Goal: Transaction & Acquisition: Purchase product/service

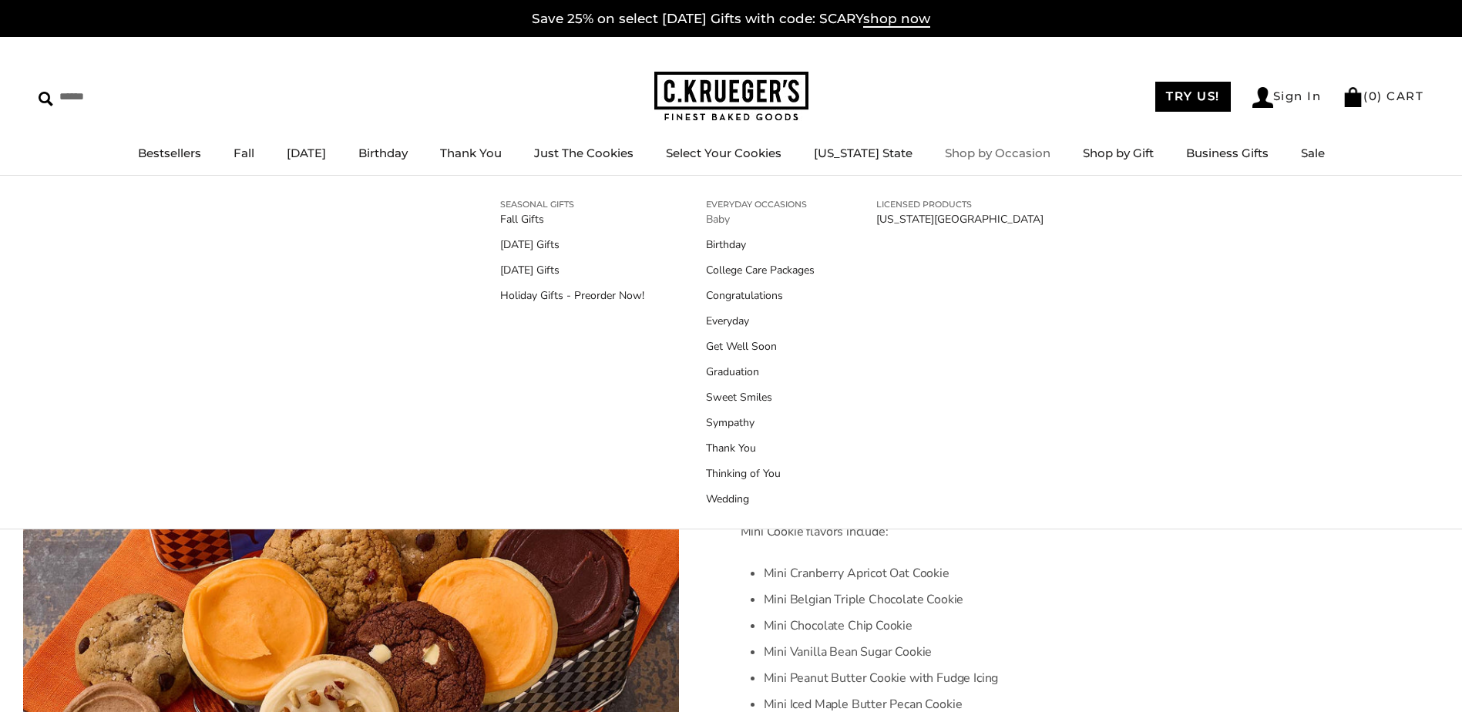
click at [717, 218] on link "Baby" at bounding box center [760, 219] width 109 height 16
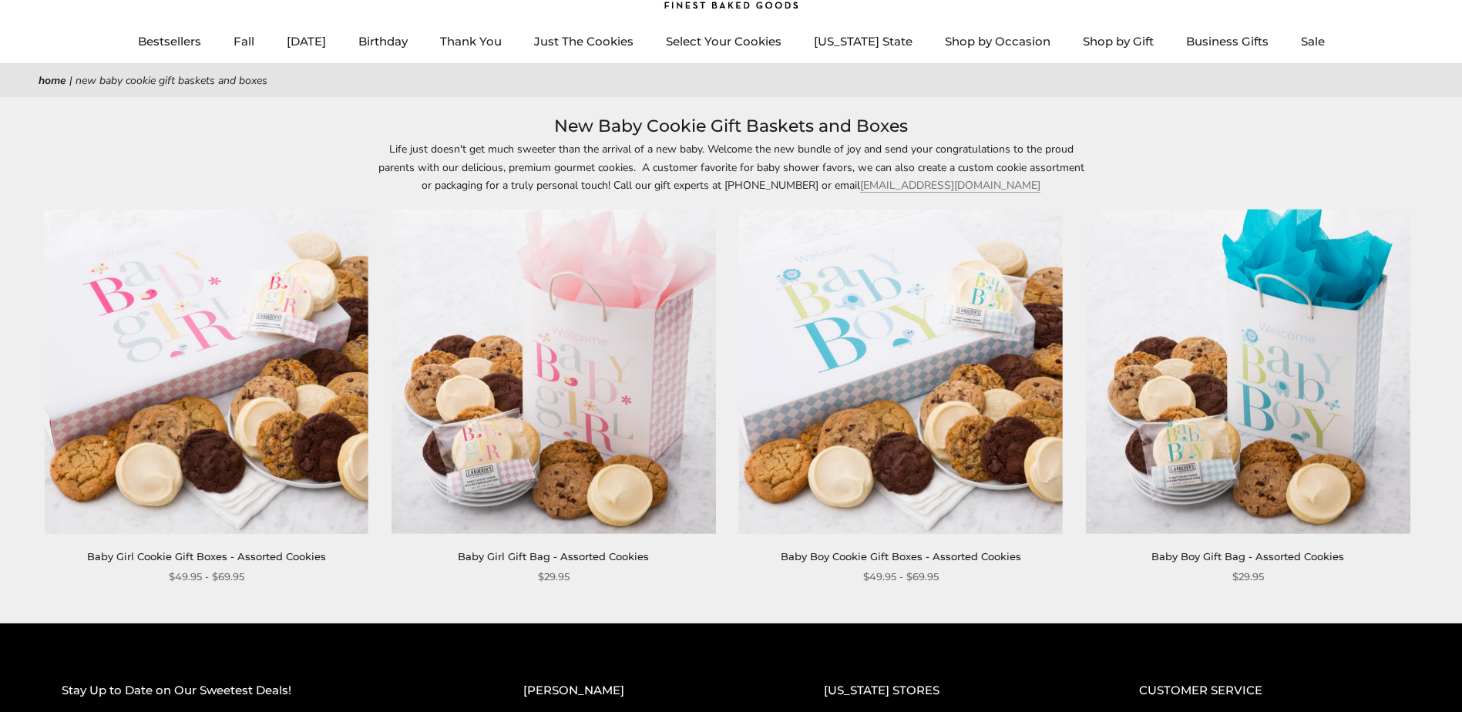
scroll to position [115, 0]
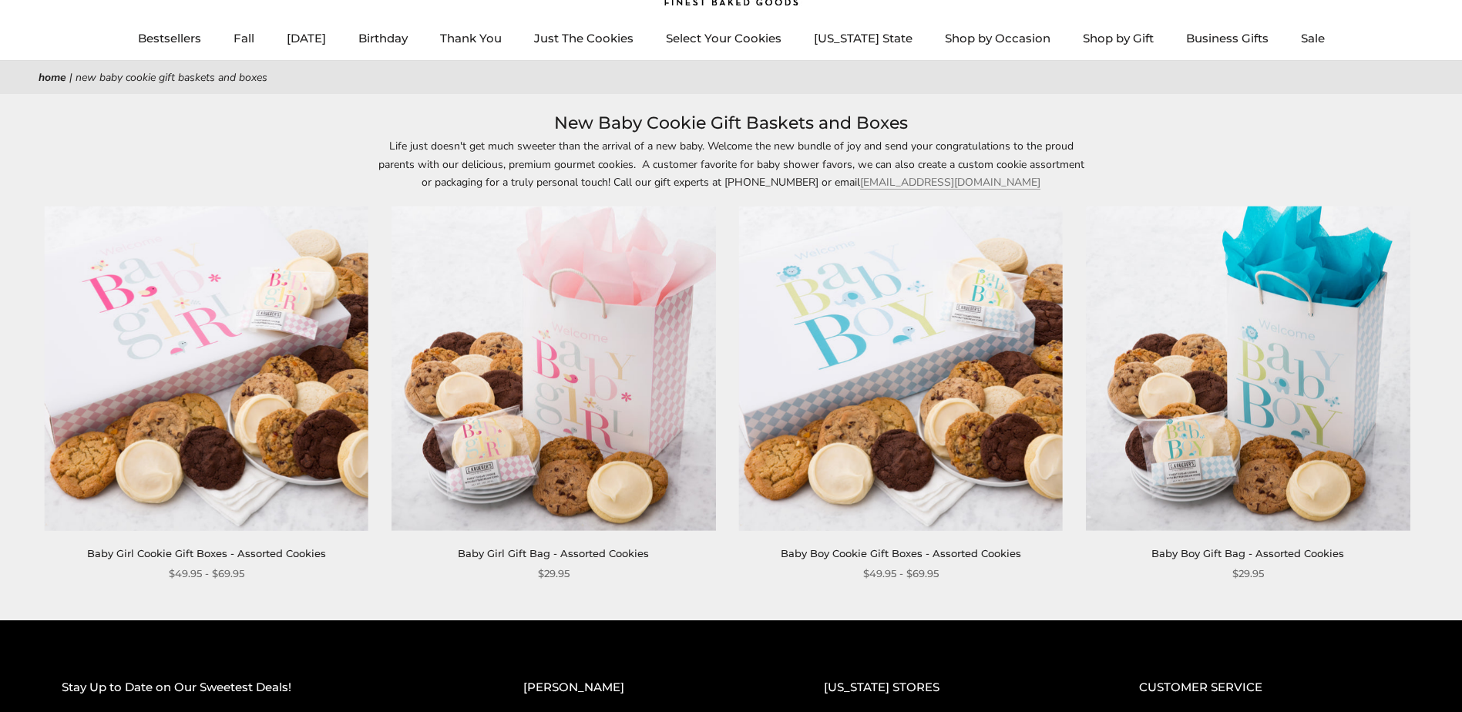
click at [227, 387] on img at bounding box center [206, 368] width 324 height 324
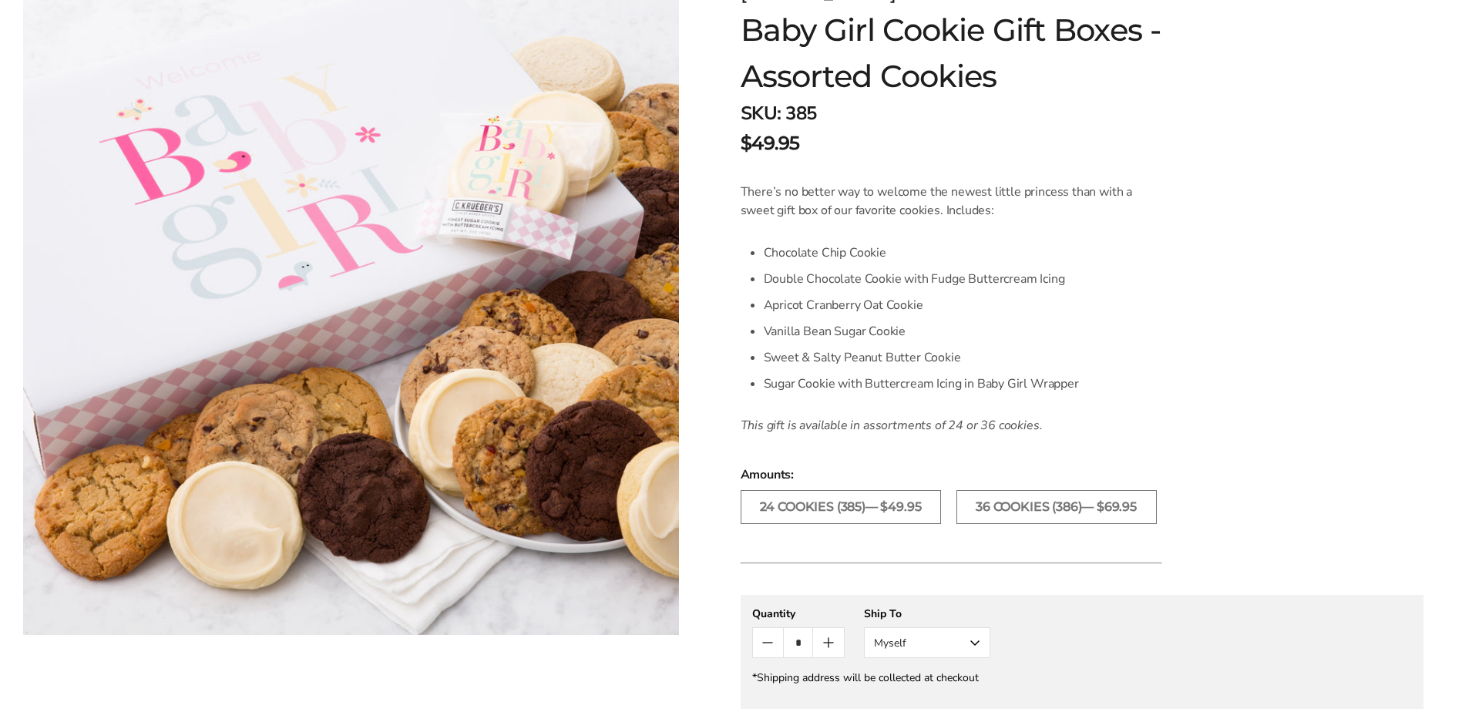
scroll to position [264, 0]
